Goal: Check status: Check status

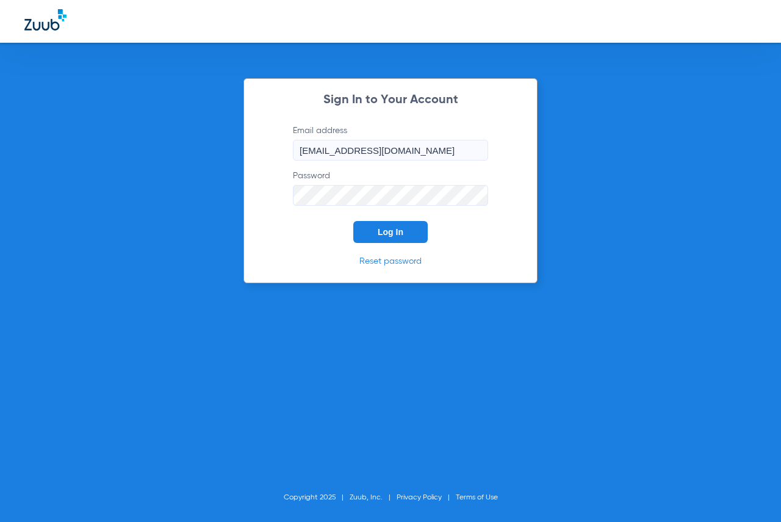
click at [379, 223] on button "Log In" at bounding box center [390, 232] width 74 height 22
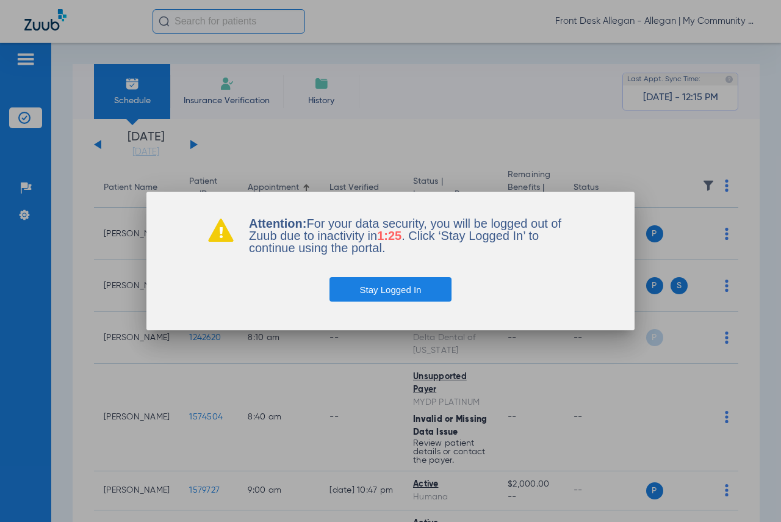
click at [400, 279] on div "Stay Logged In" at bounding box center [390, 278] width 366 height 48
click at [356, 295] on button "Stay Logged In" at bounding box center [390, 289] width 123 height 24
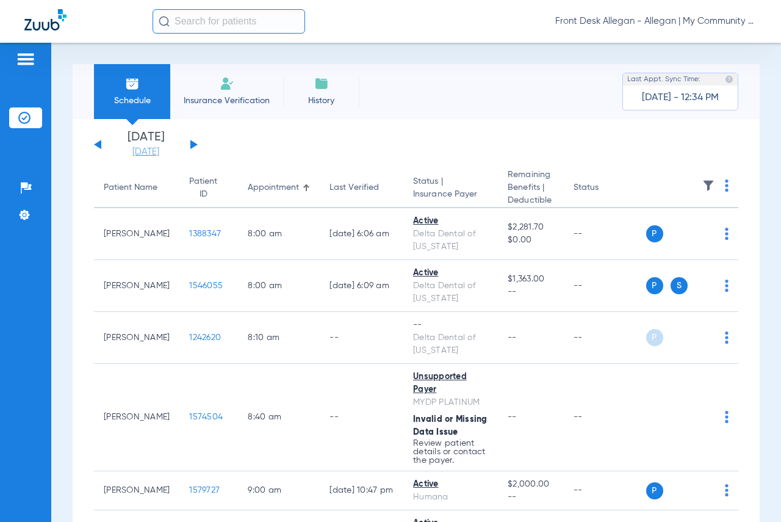
click at [145, 156] on link "[DATE]" at bounding box center [145, 152] width 73 height 12
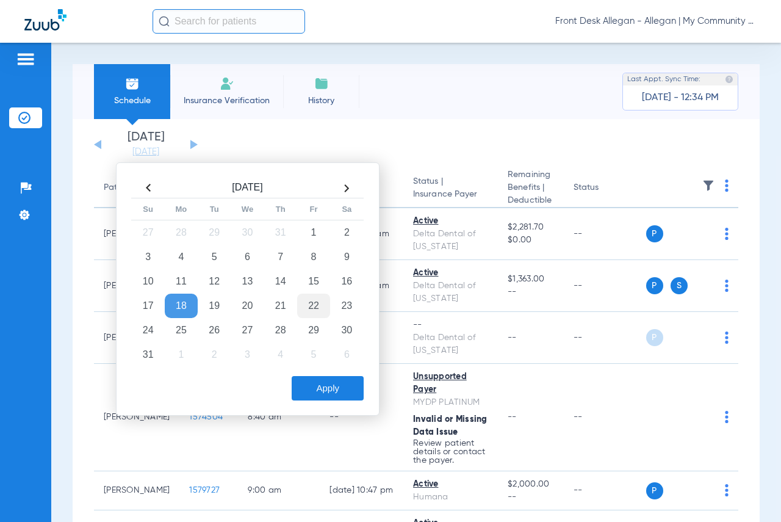
click at [305, 305] on td "22" at bounding box center [313, 305] width 33 height 24
click at [320, 372] on div "Apply" at bounding box center [246, 385] width 235 height 31
click at [326, 389] on button "Apply" at bounding box center [328, 388] width 72 height 24
